Goal: Information Seeking & Learning: Learn about a topic

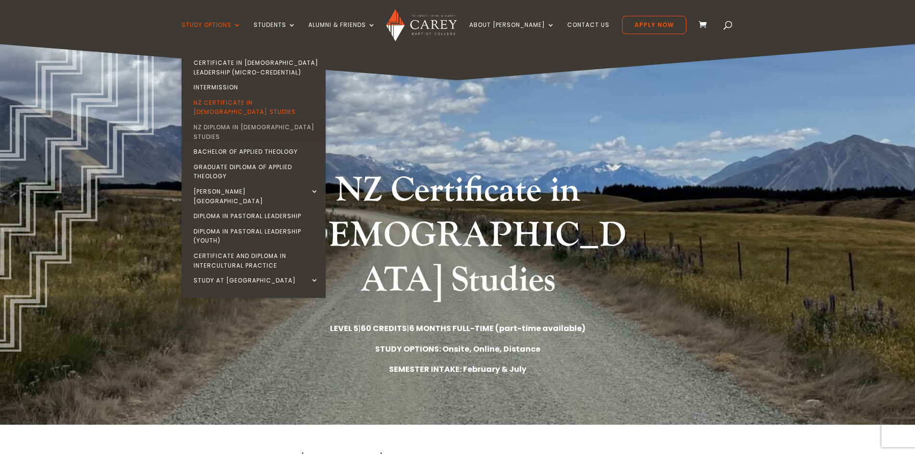
click at [281, 120] on link "NZ Diploma in [DEMOGRAPHIC_DATA] Studies" at bounding box center [256, 132] width 144 height 24
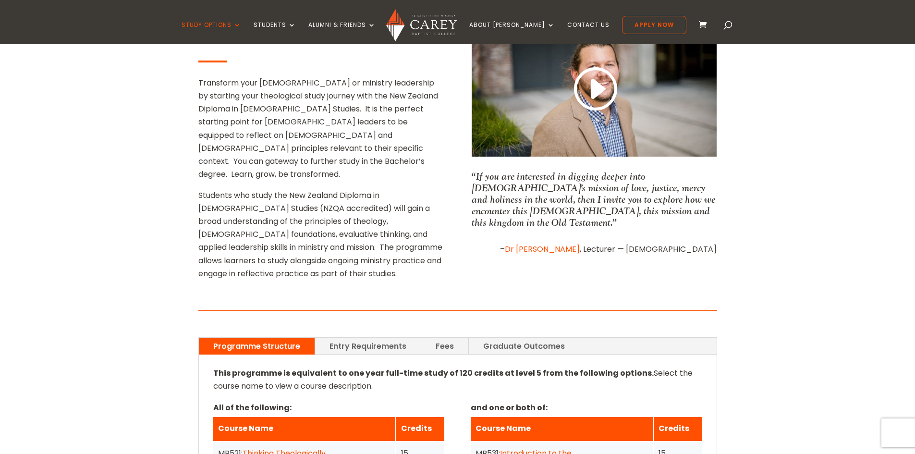
scroll to position [480, 0]
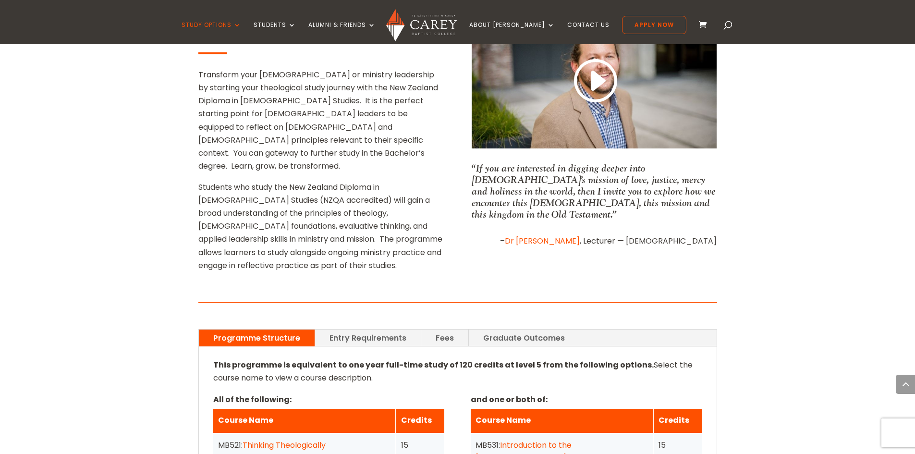
click at [355, 329] on link "Entry Requirements" at bounding box center [368, 337] width 106 height 17
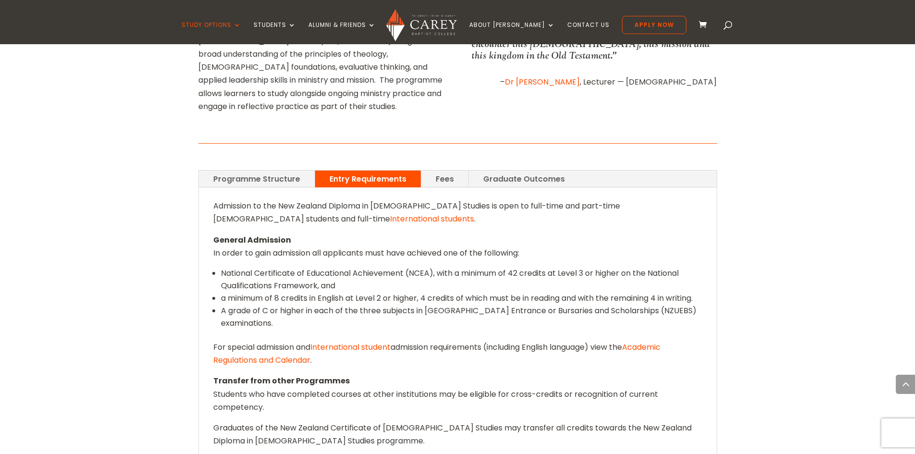
scroll to position [672, 0]
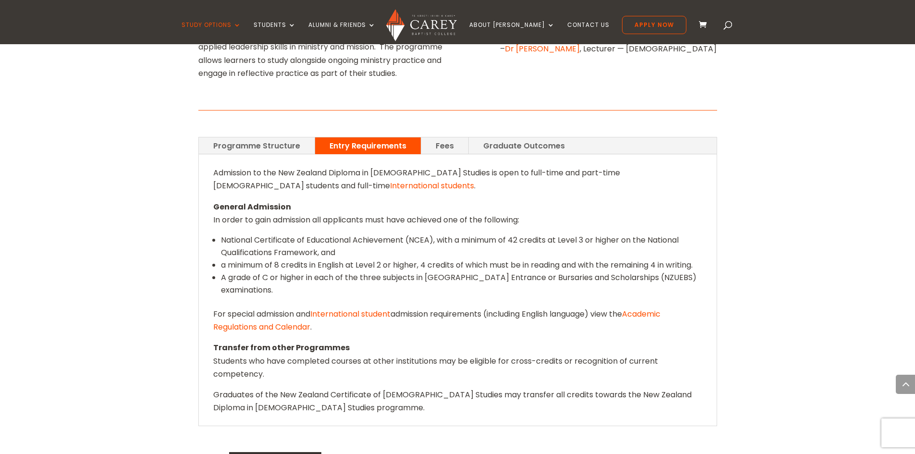
click at [441, 137] on link "Fees" at bounding box center [444, 145] width 47 height 17
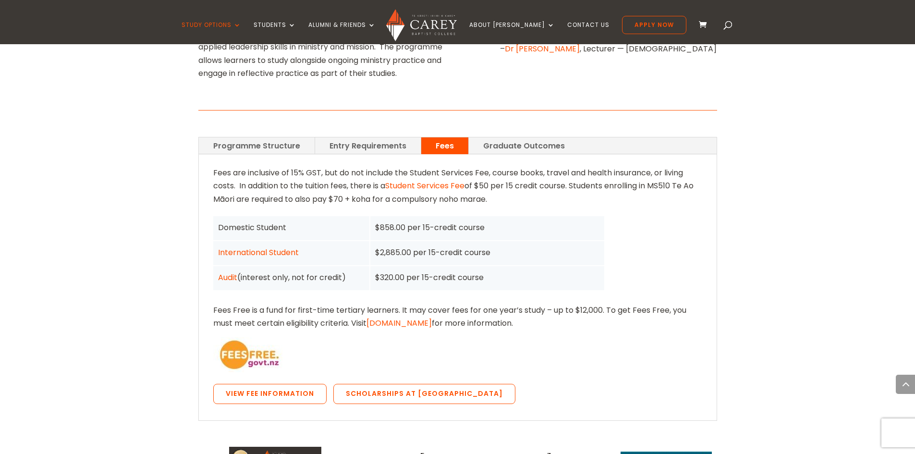
click at [503, 137] on link "Graduate Outcomes" at bounding box center [524, 145] width 110 height 17
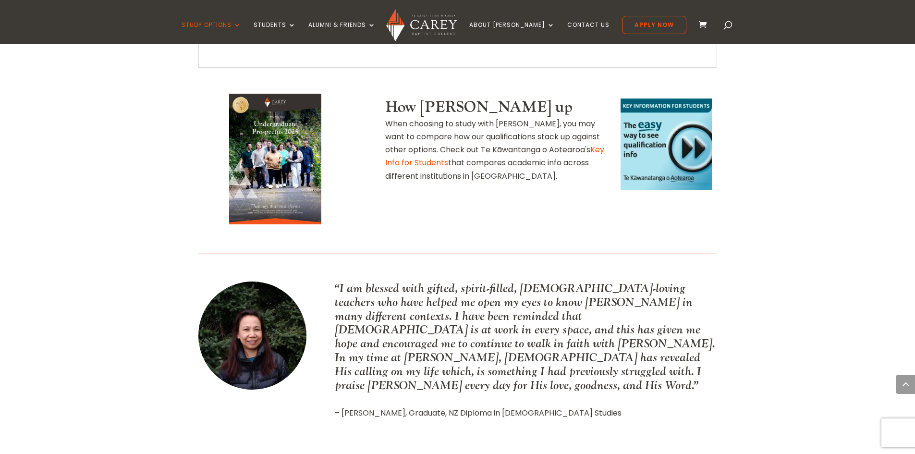
scroll to position [960, 0]
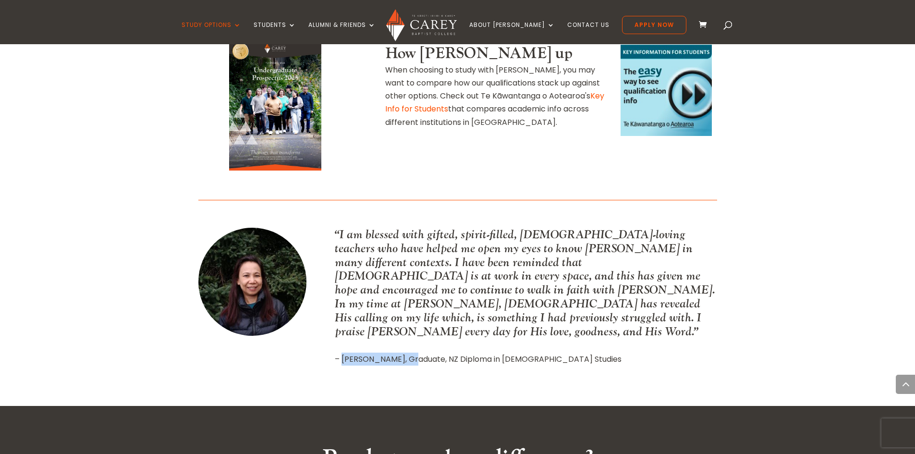
drag, startPoint x: 348, startPoint y: 273, endPoint x: 414, endPoint y: 284, distance: 67.2
click at [414, 284] on div "“I am blessed with gifted, spirit-filled, [DEMOGRAPHIC_DATA]-loving teachers wh…" at bounding box center [457, 296] width 519 height 167
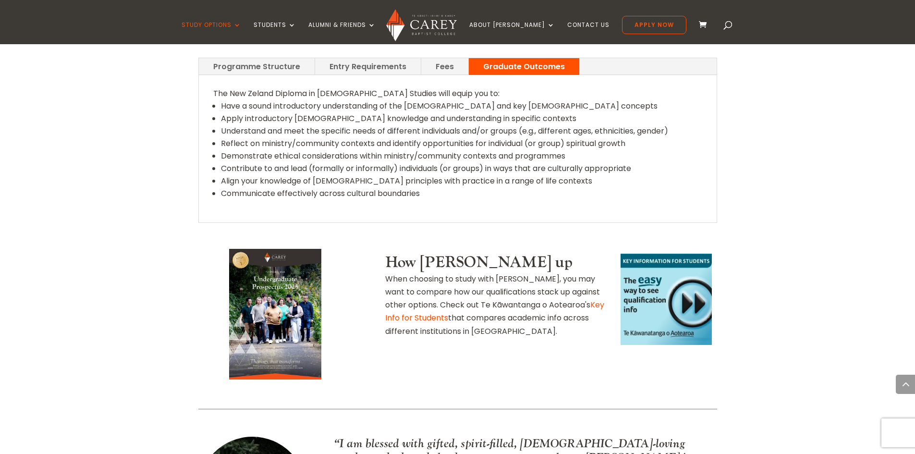
scroll to position [624, 0]
